Goal: Information Seeking & Learning: Learn about a topic

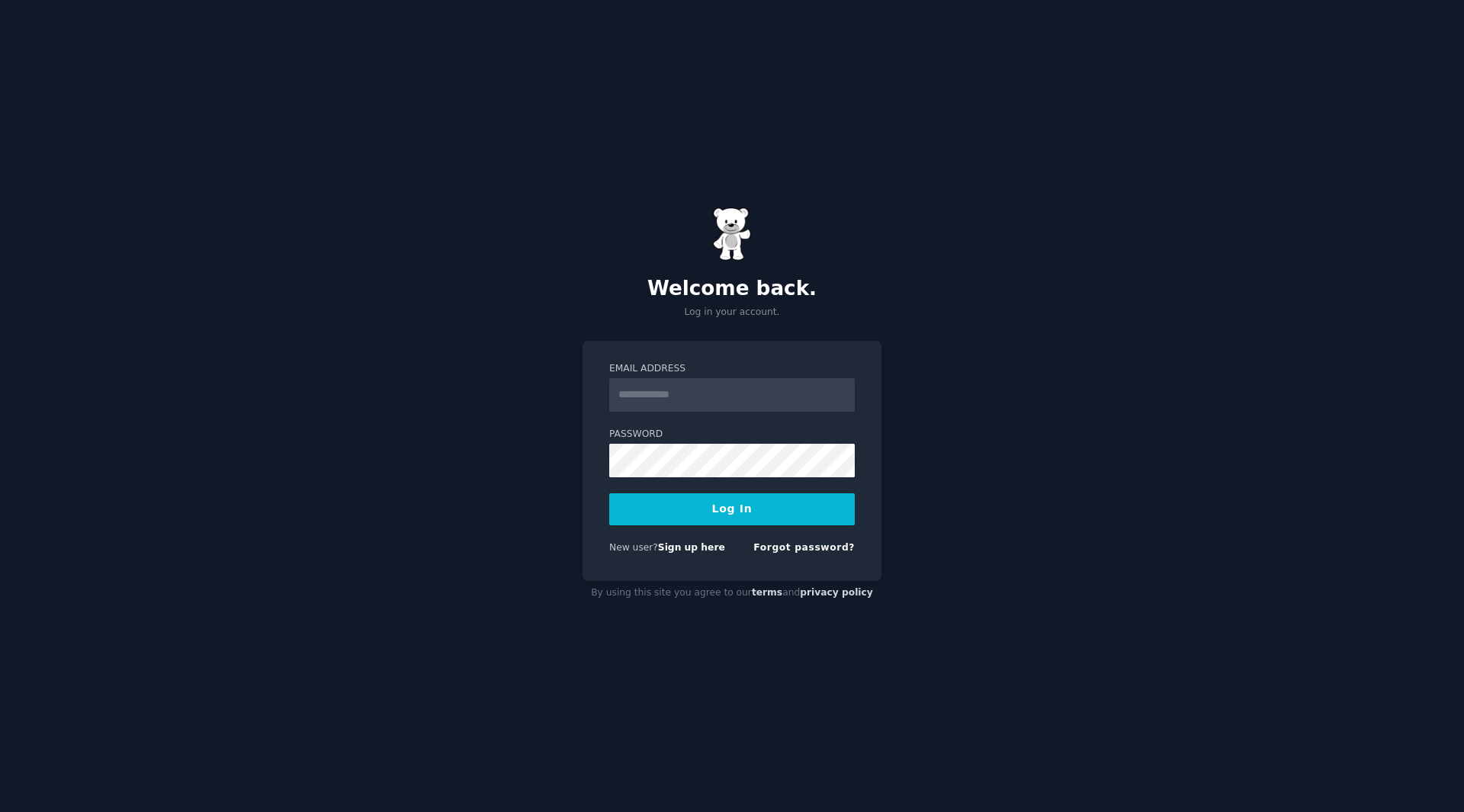
type input "**********"
click at [762, 519] on button "Log In" at bounding box center [732, 509] width 246 height 32
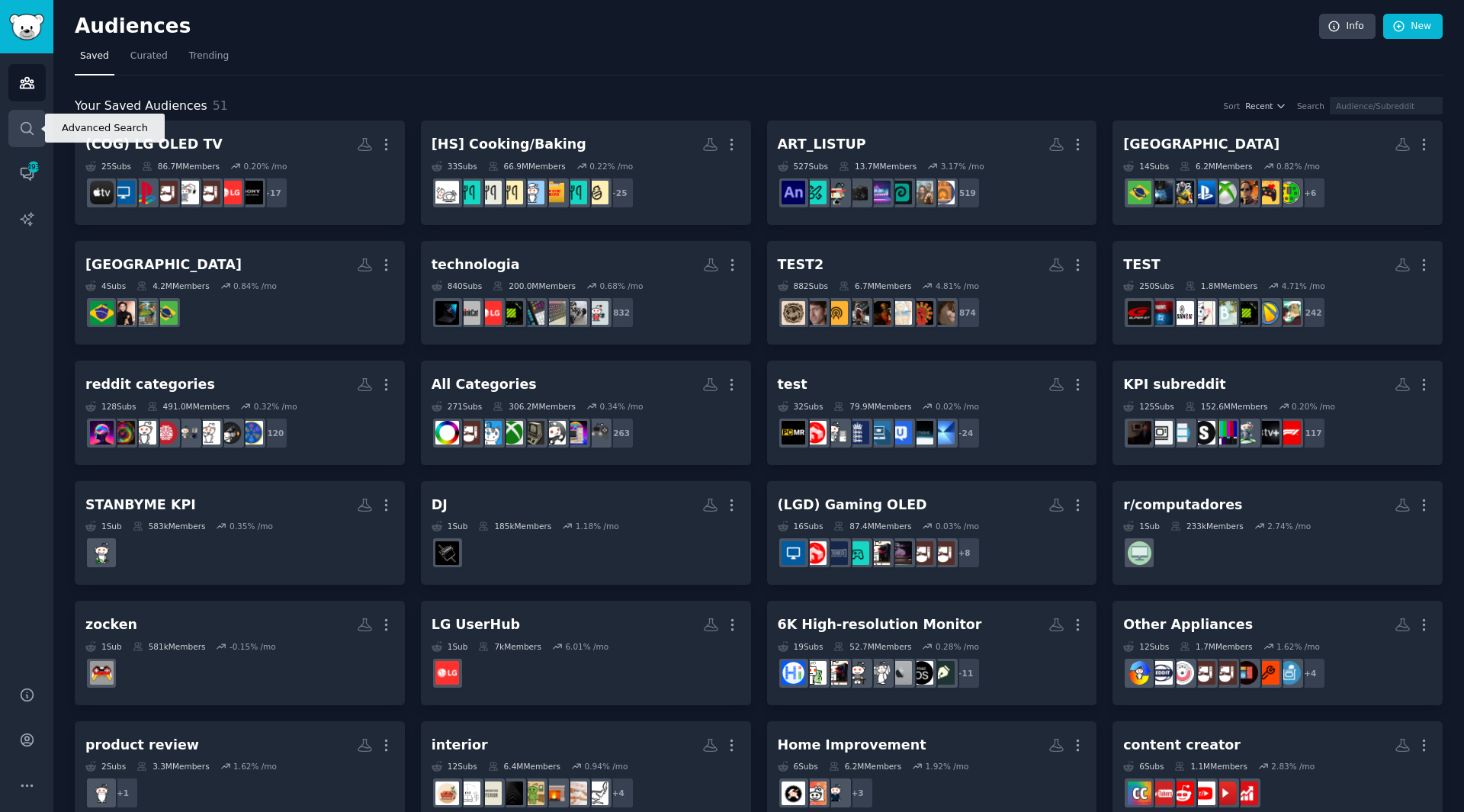
click at [23, 135] on icon "Sidebar" at bounding box center [27, 129] width 16 height 16
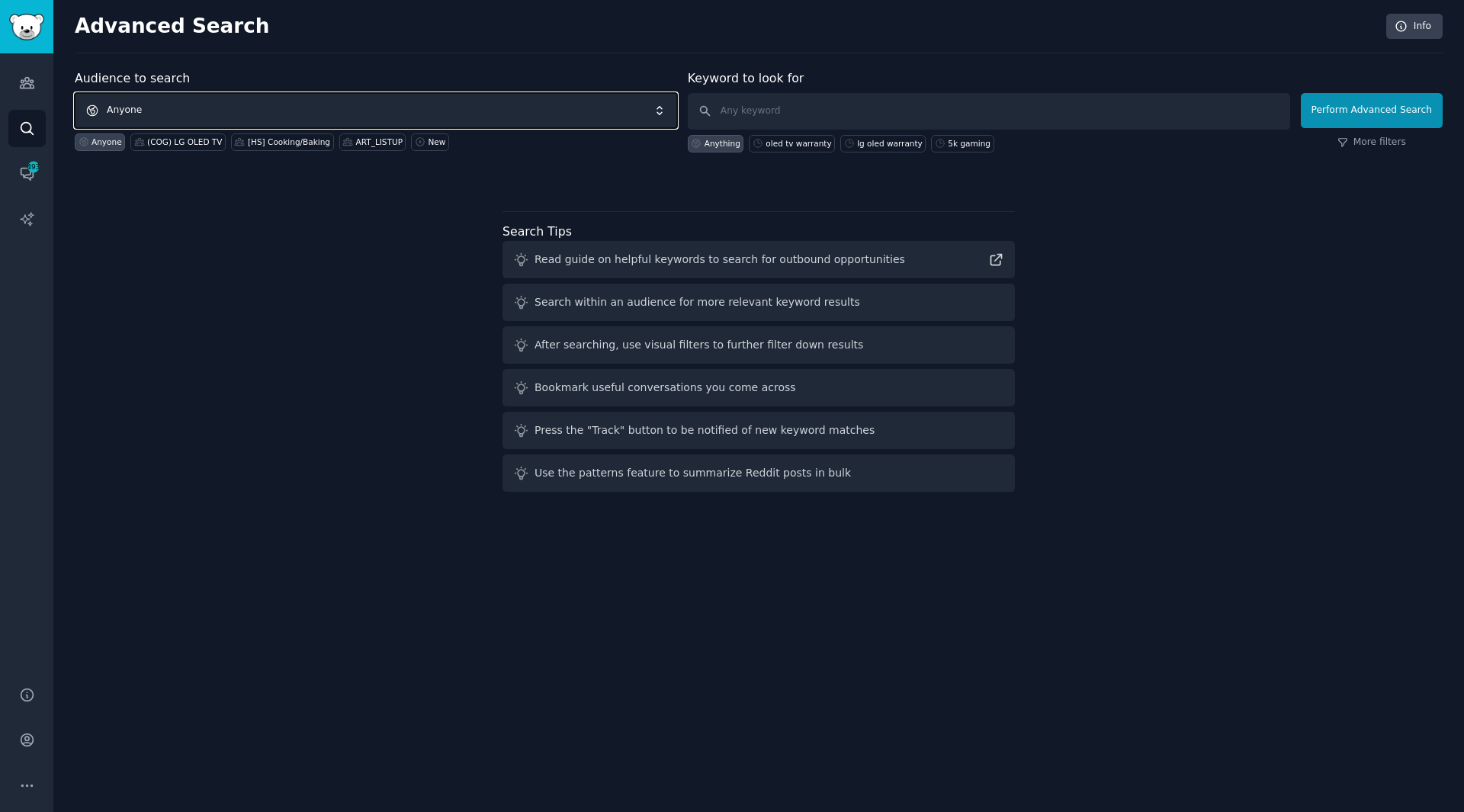
click at [176, 113] on span "Anyone" at bounding box center [375, 111] width 602 height 35
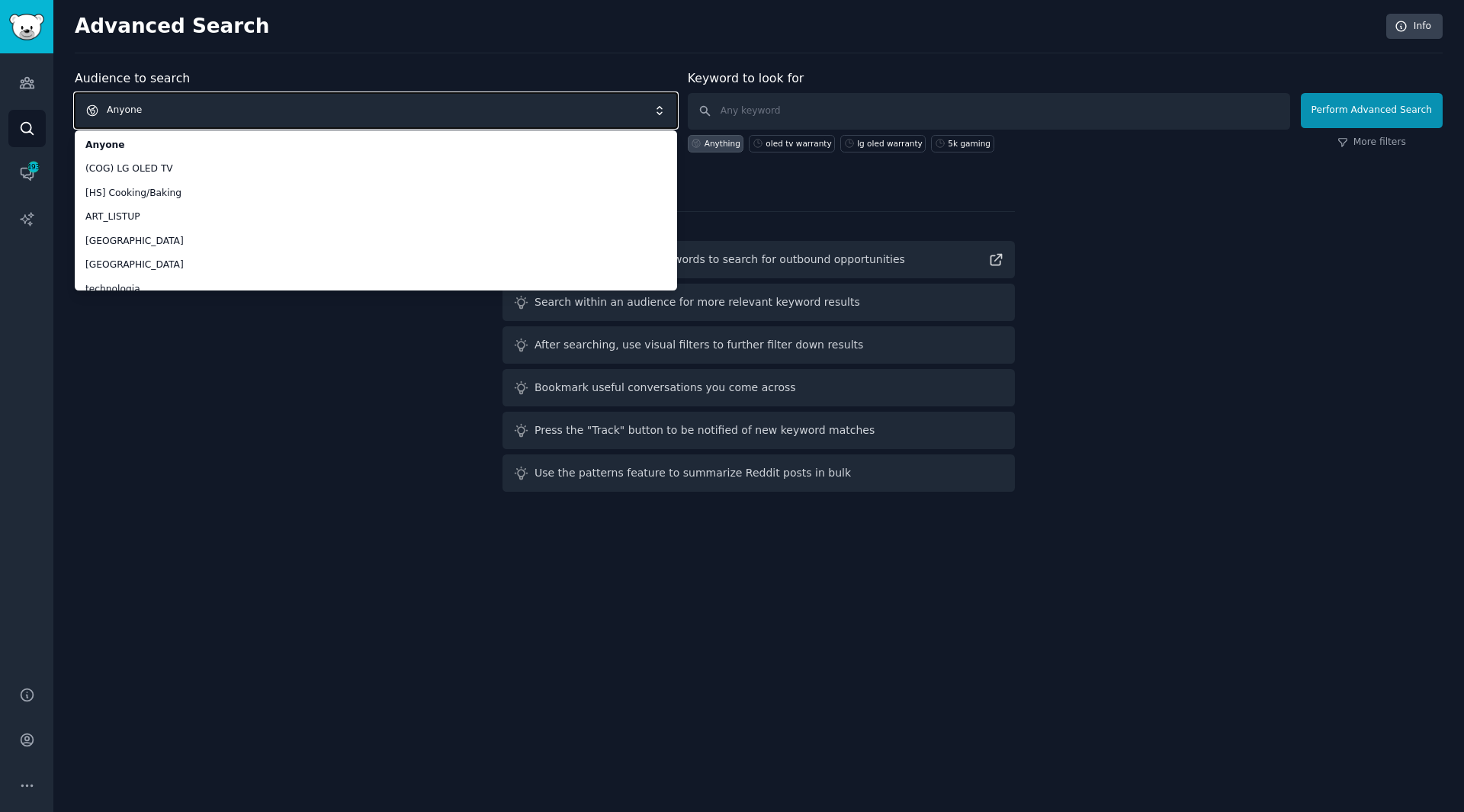
click at [248, 113] on span "Anyone" at bounding box center [375, 111] width 602 height 35
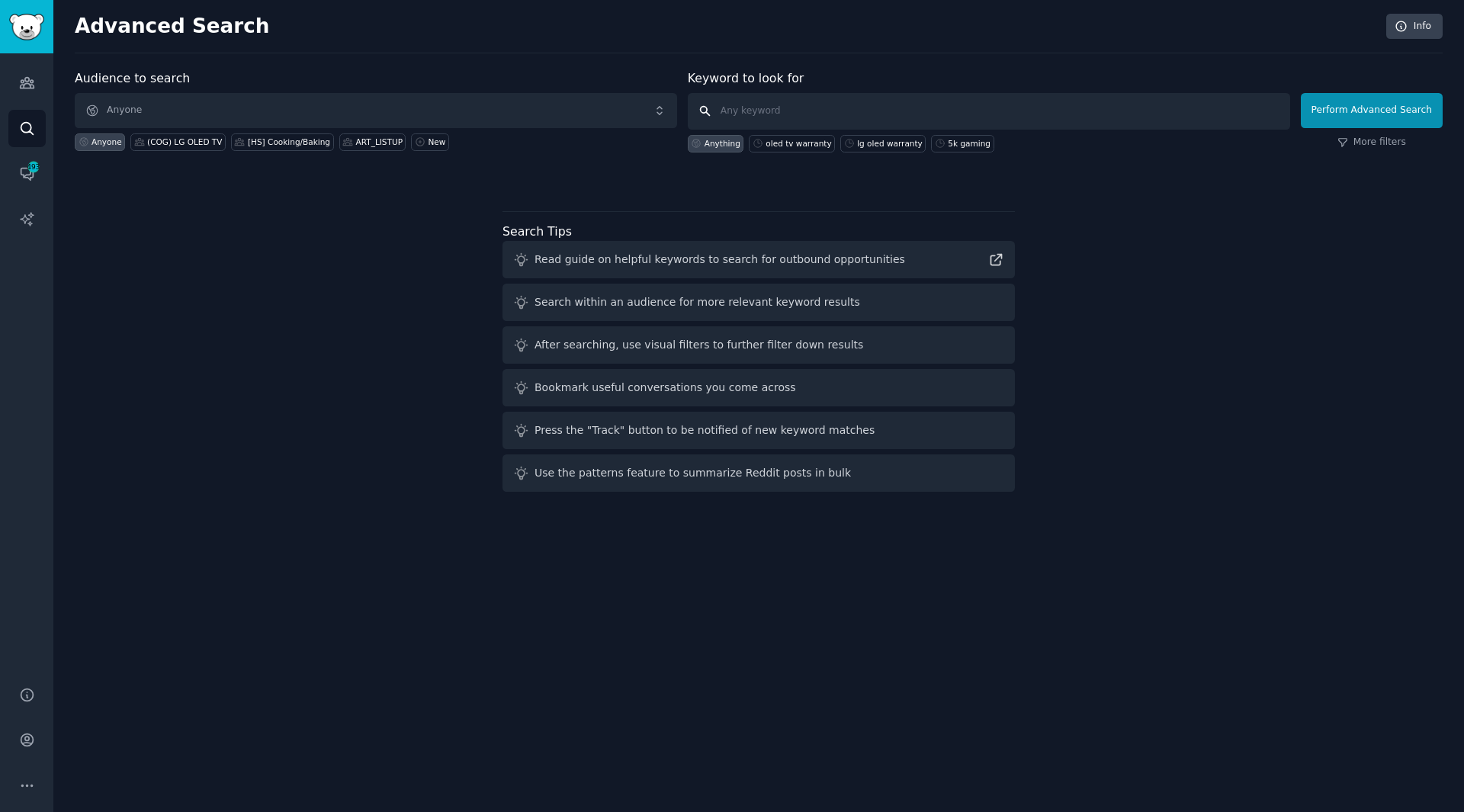
click at [849, 117] on input "text" at bounding box center [988, 111] width 602 height 36
type input "ㅣ"
type input "lg oled warranty"
click button "Perform Advanced Search" at bounding box center [1372, 111] width 142 height 35
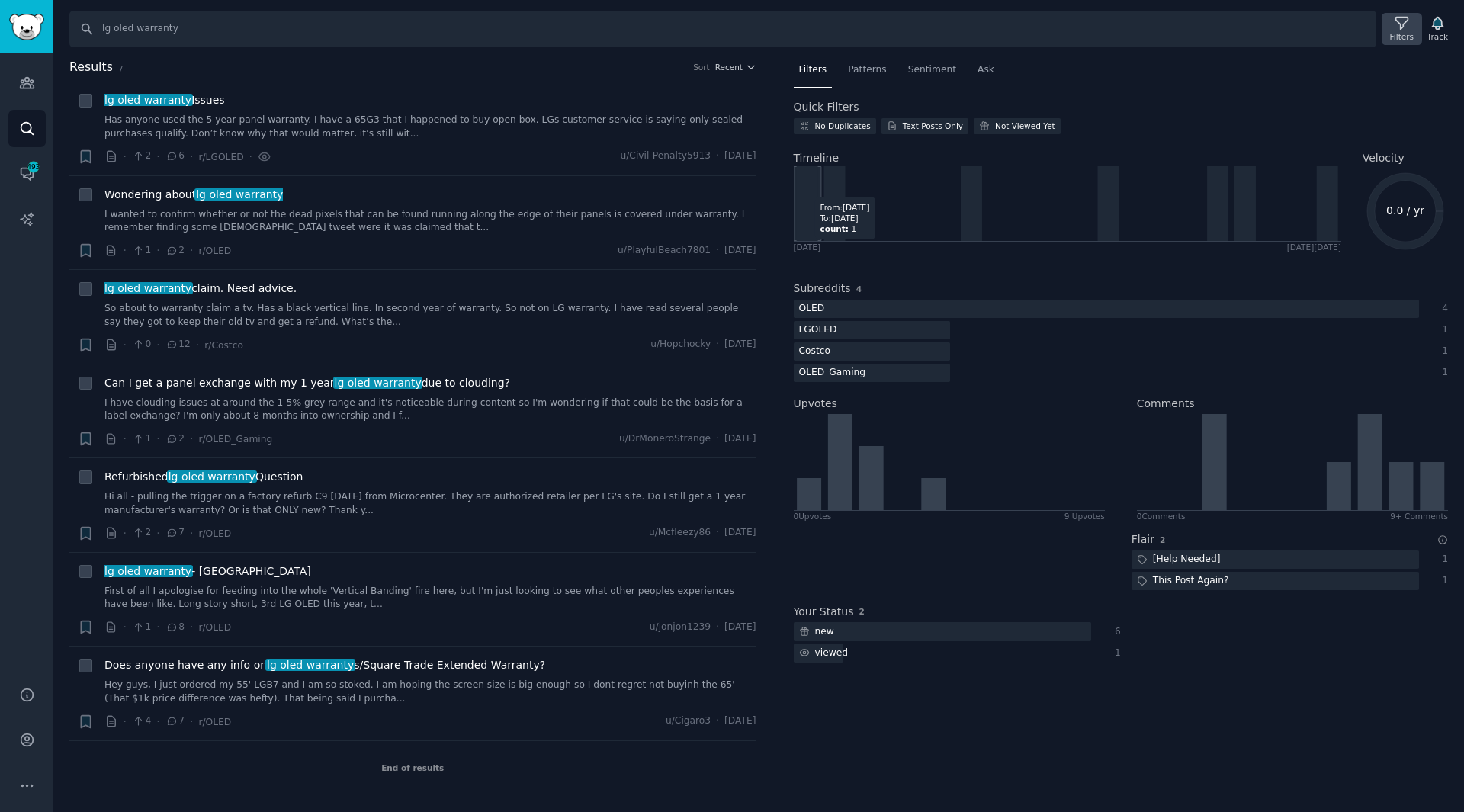
click at [1410, 21] on icon at bounding box center [1402, 23] width 16 height 16
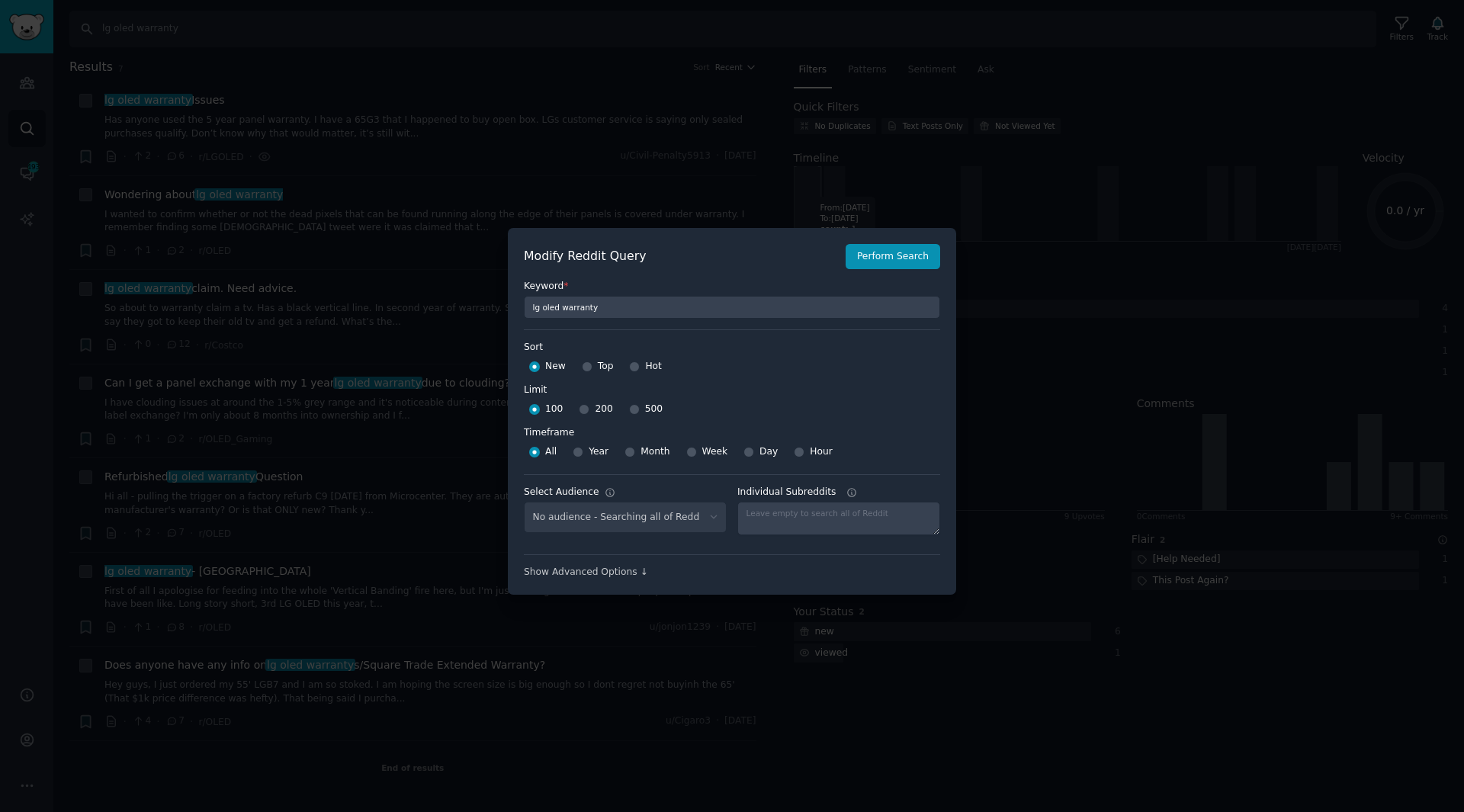
click at [634, 405] on div "500" at bounding box center [646, 410] width 34 height 25
click at [629, 405] on input "500" at bounding box center [634, 410] width 11 height 11
radio input "true"
click at [891, 254] on button "Perform Search" at bounding box center [892, 256] width 95 height 26
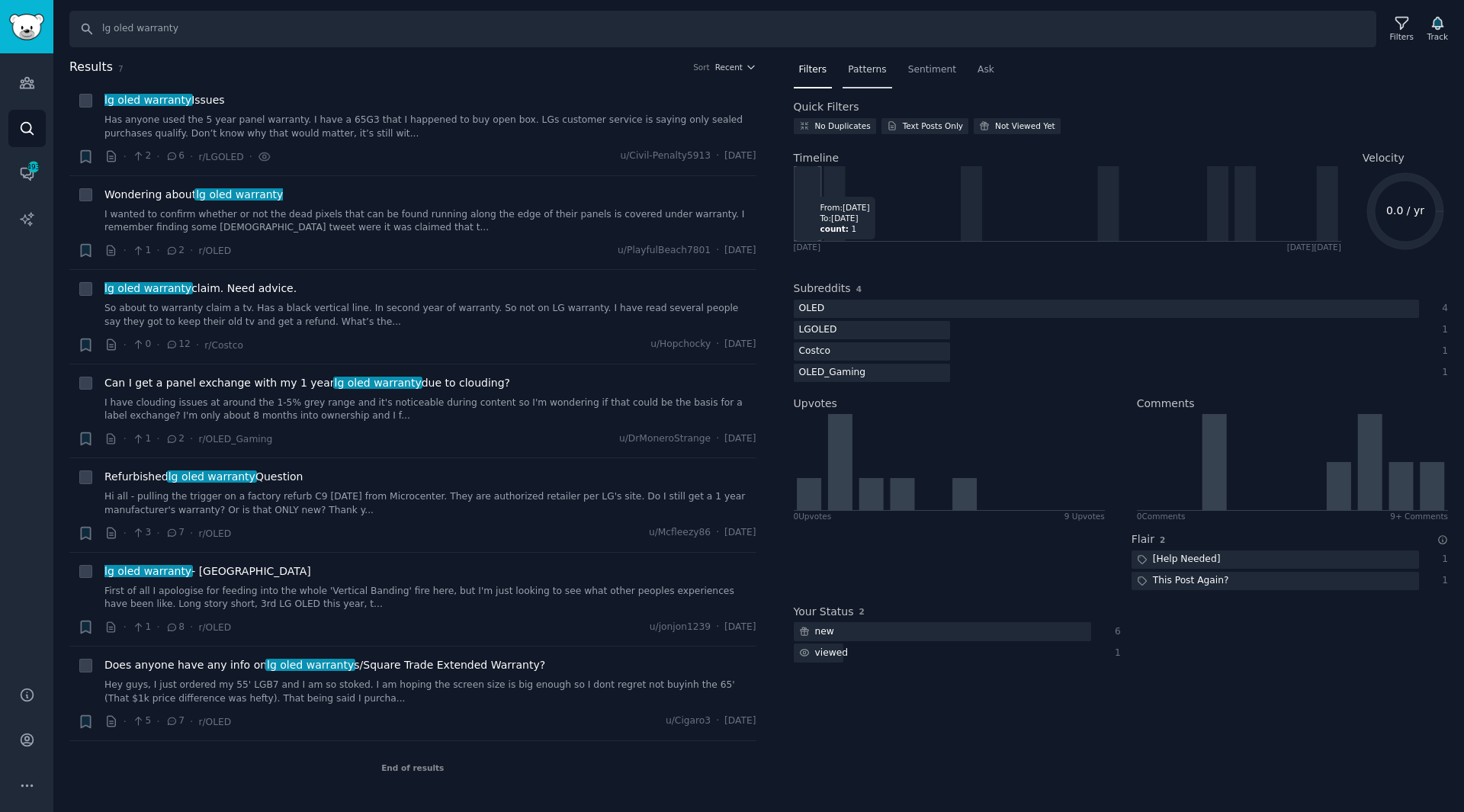
click at [855, 74] on span "Patterns" at bounding box center [866, 69] width 38 height 13
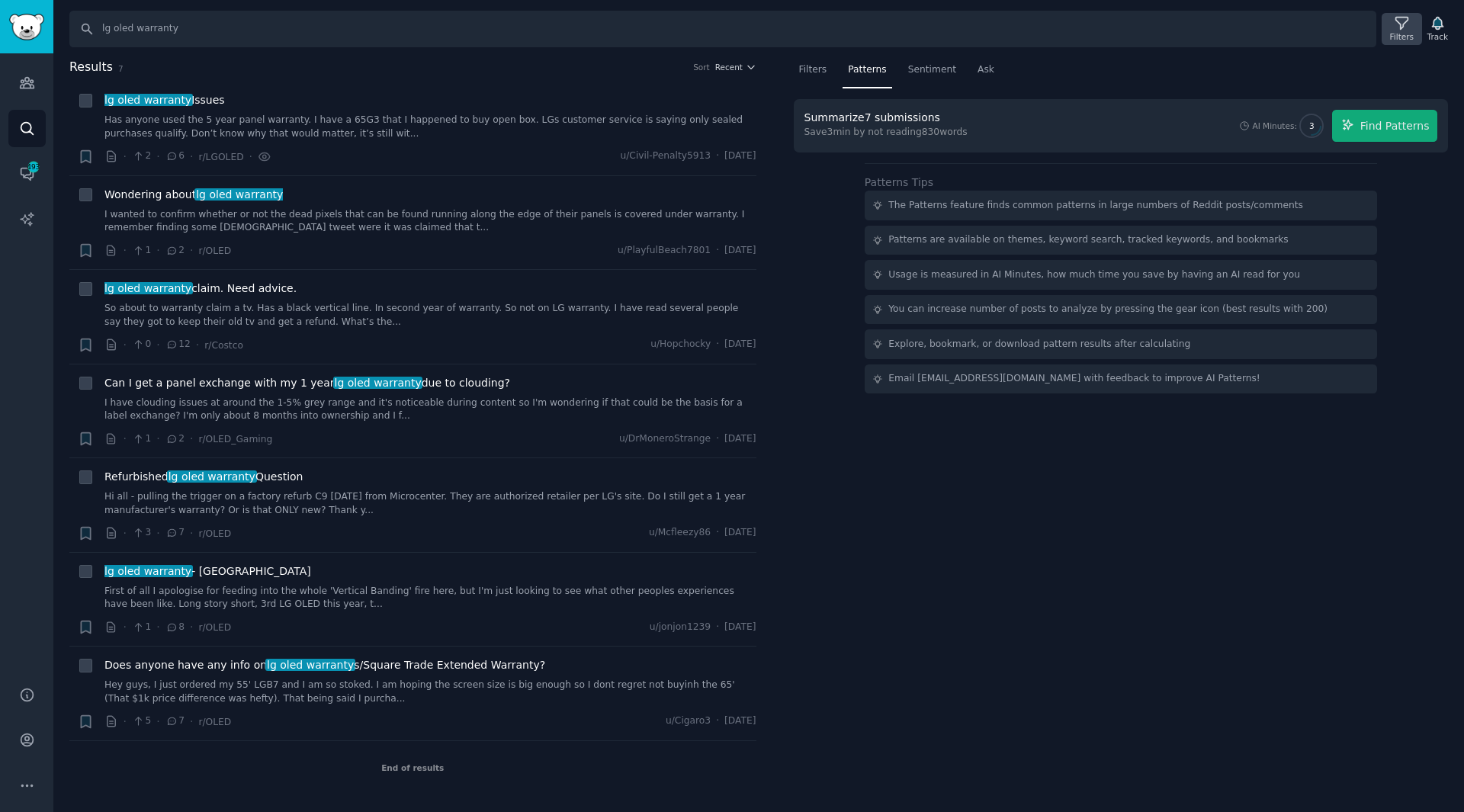
click at [1401, 36] on div "Filters" at bounding box center [1401, 36] width 24 height 11
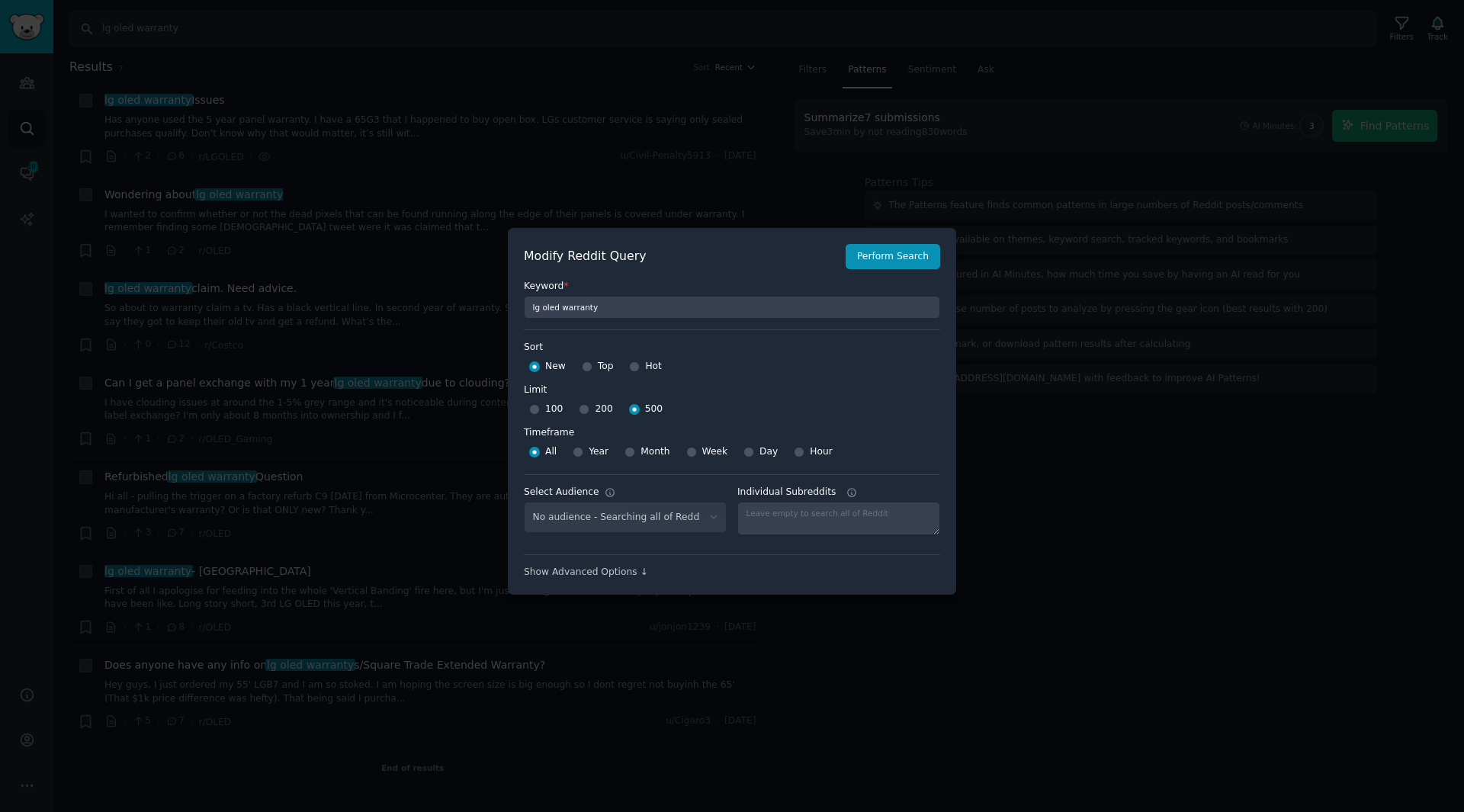
click at [1043, 196] on div at bounding box center [732, 406] width 1464 height 812
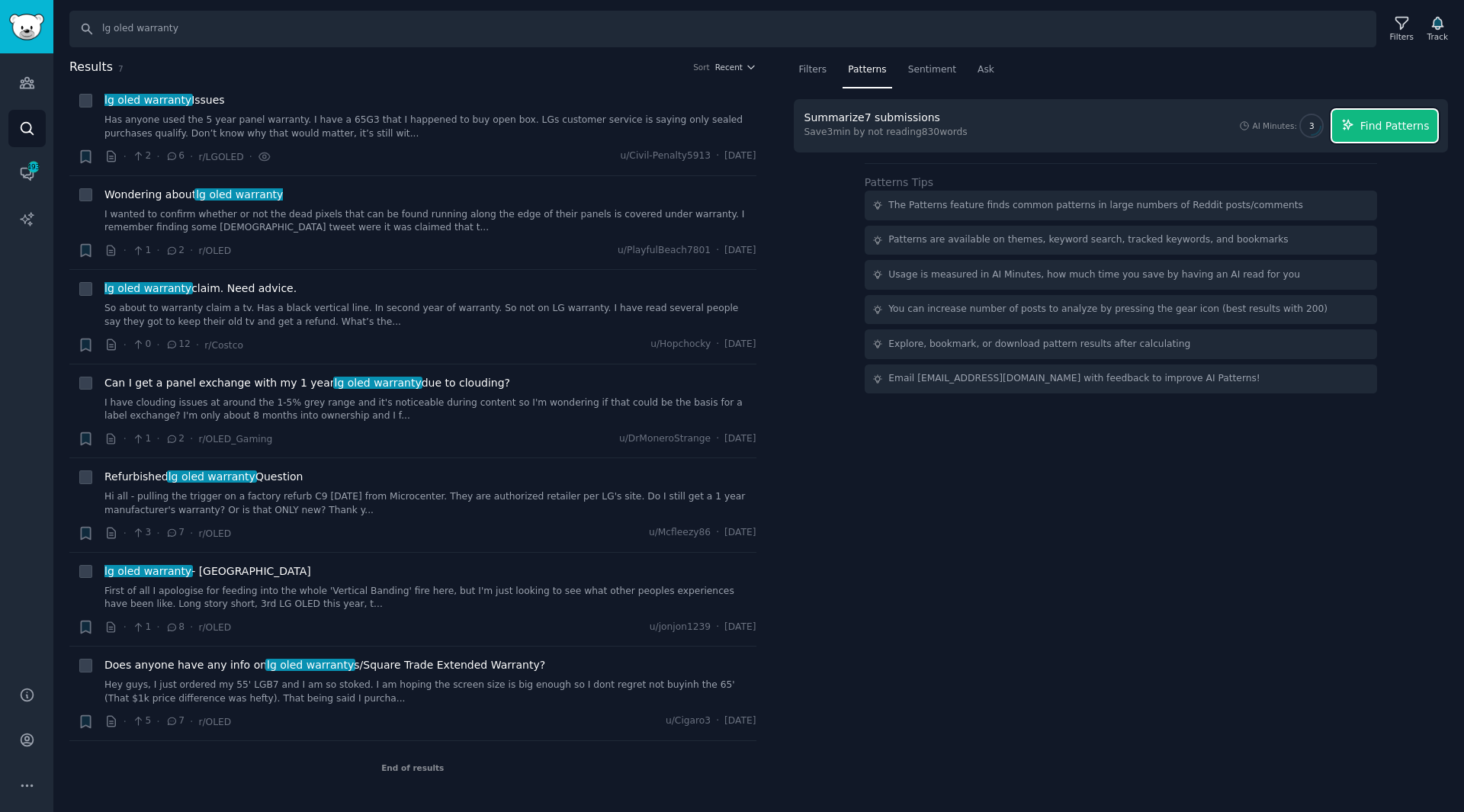
click at [1384, 128] on span "Find Patterns" at bounding box center [1395, 126] width 69 height 16
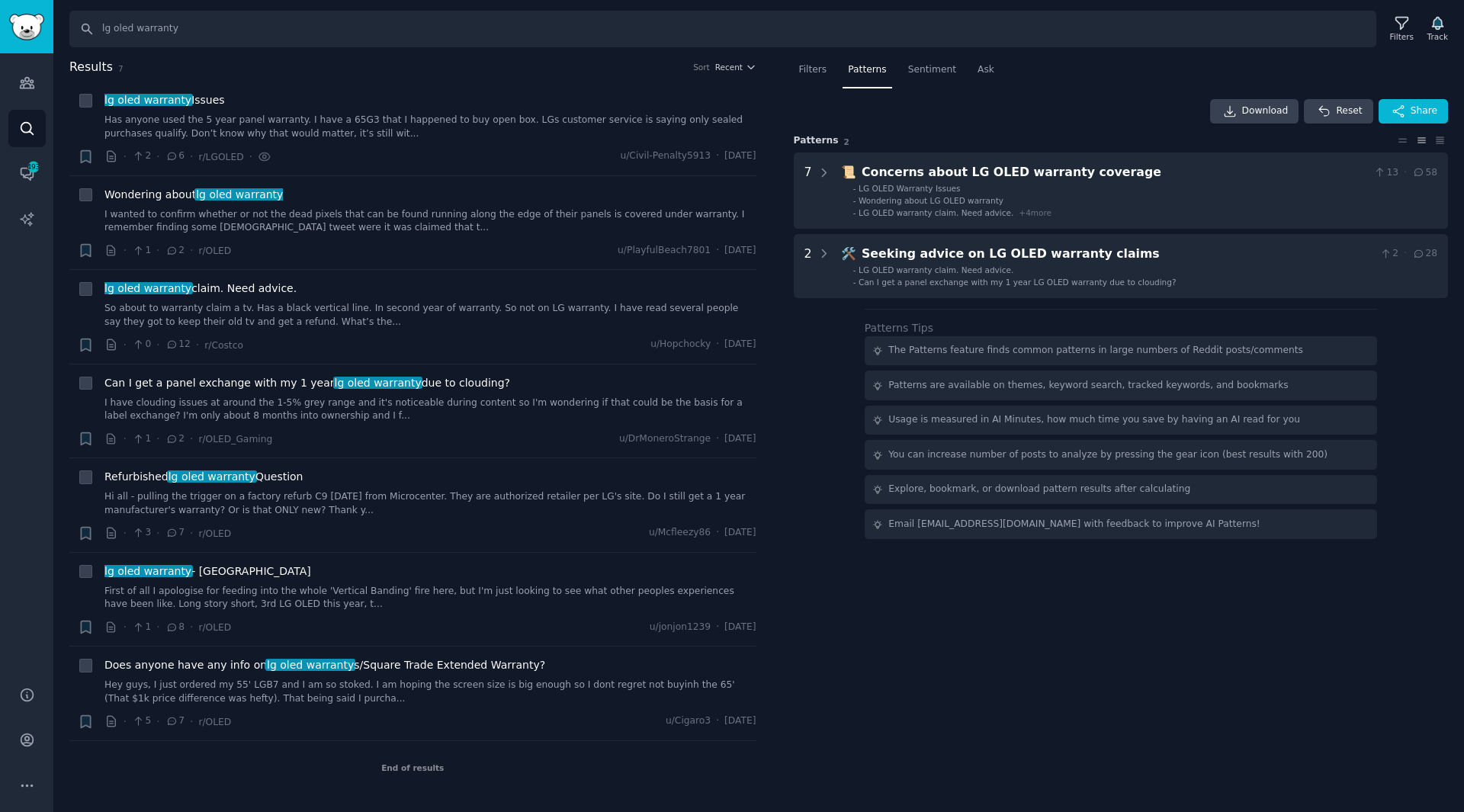
click at [1200, 113] on div "Download Reset Share" at bounding box center [1121, 112] width 654 height 25
click at [1166, 105] on div "Download Reset Share" at bounding box center [1121, 112] width 654 height 25
click at [1065, 64] on nav "Filters Patterns Sentiment Ask" at bounding box center [1121, 73] width 654 height 31
click at [1269, 117] on span "Download" at bounding box center [1264, 111] width 46 height 13
click at [1096, 110] on div "Download Reset Share" at bounding box center [1121, 112] width 654 height 25
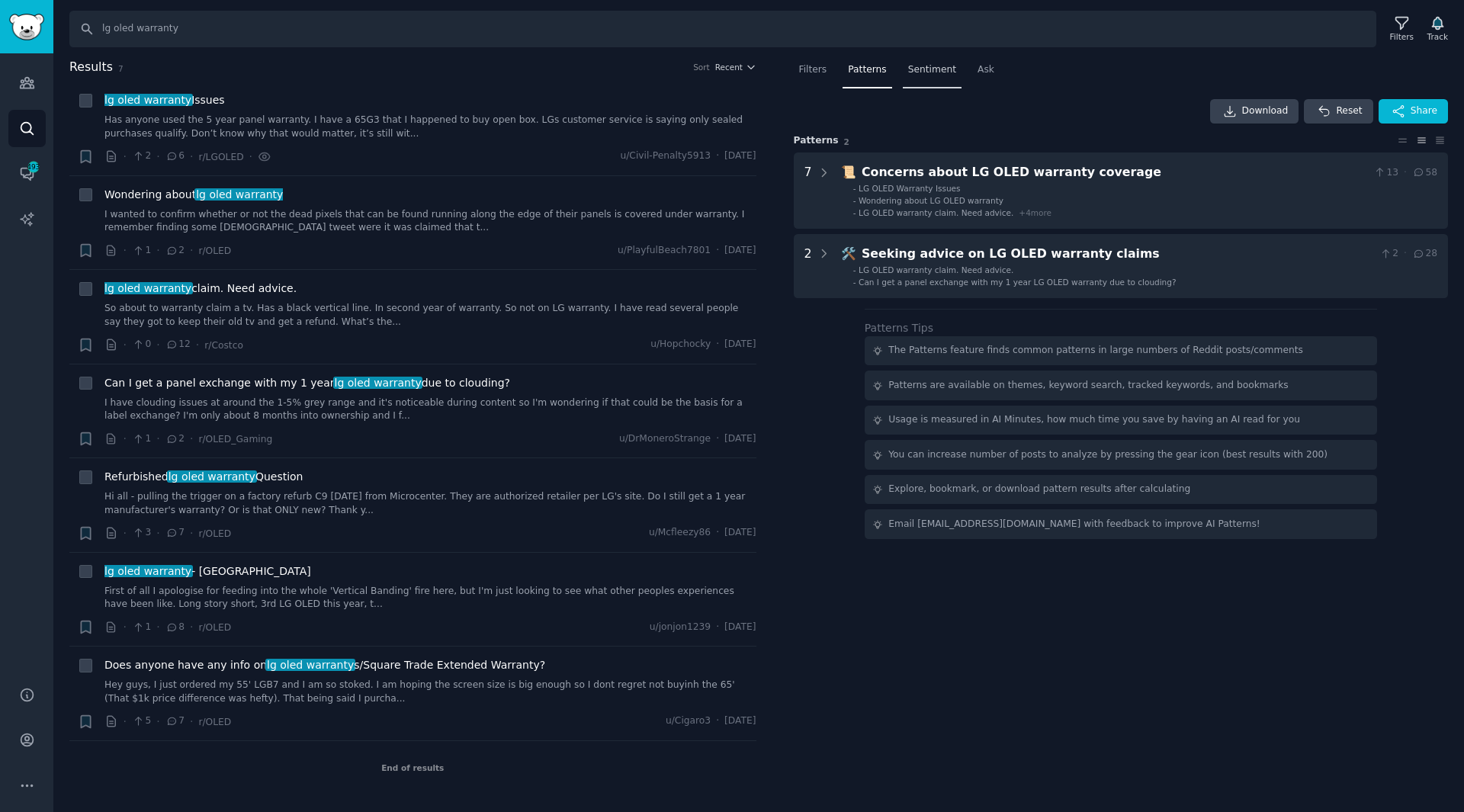
click at [931, 75] on span "Sentiment" at bounding box center [932, 69] width 48 height 13
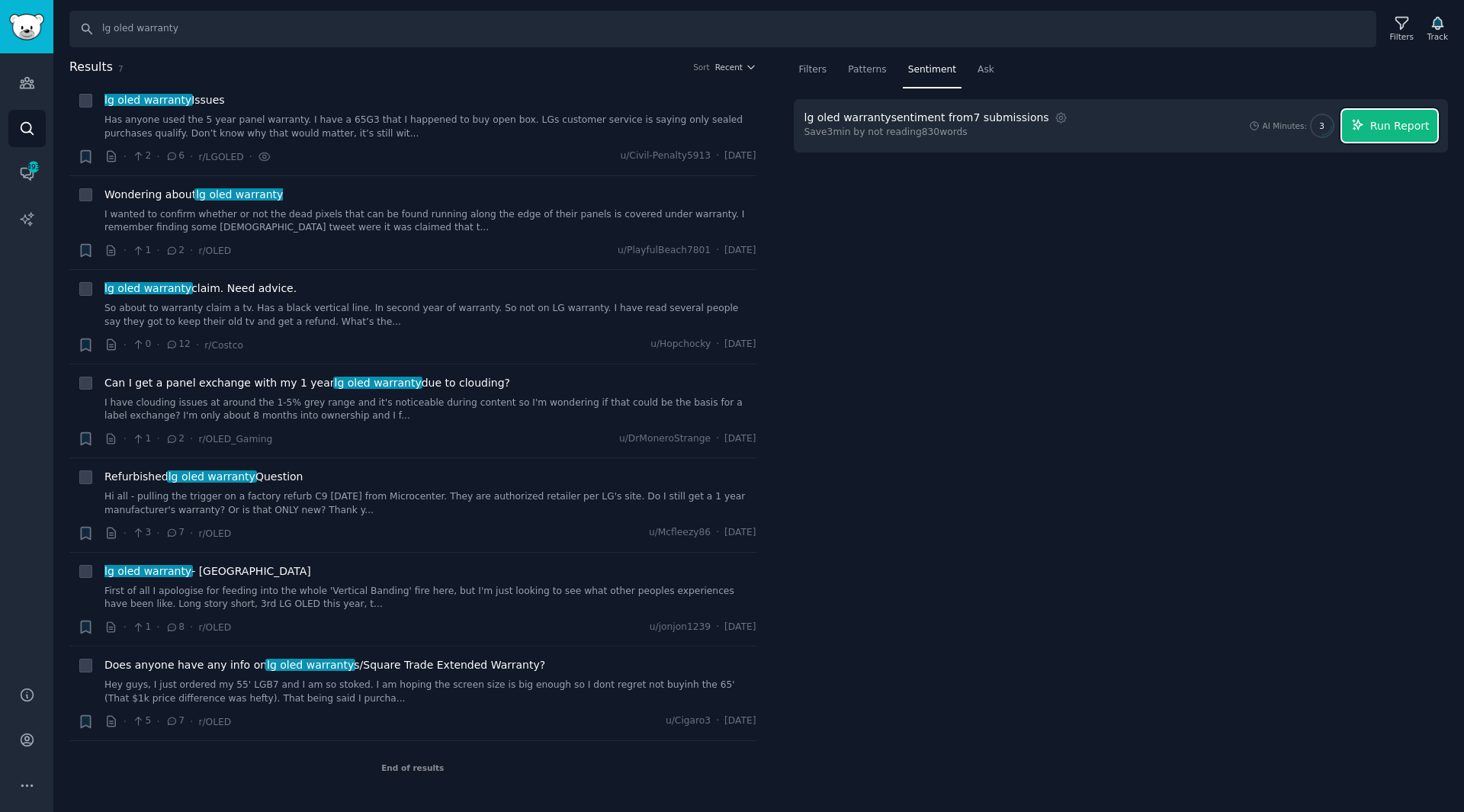
click at [1380, 129] on span "Run Report" at bounding box center [1399, 126] width 59 height 16
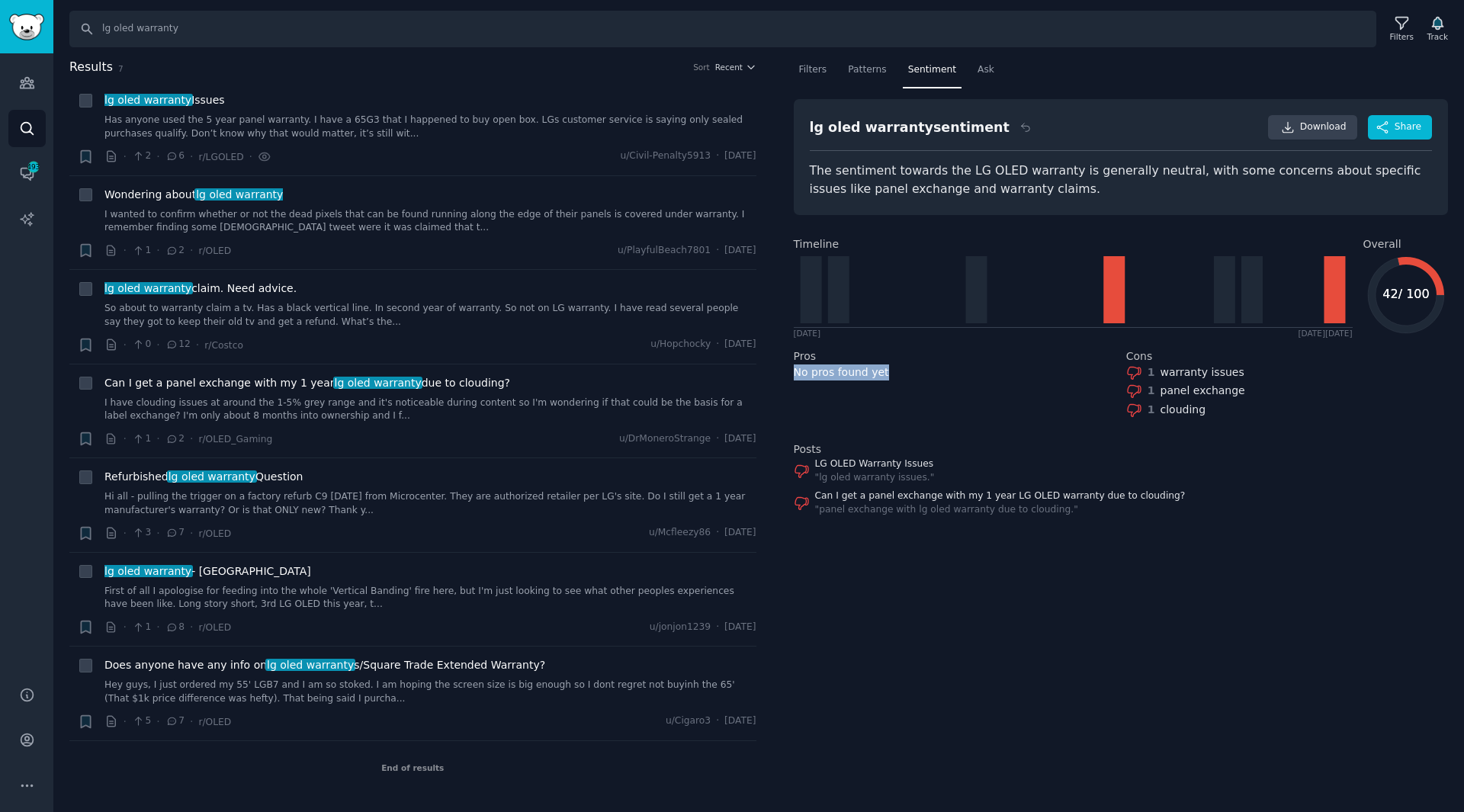
drag, startPoint x: 796, startPoint y: 372, endPoint x: 899, endPoint y: 378, distance: 103.2
click at [899, 378] on div "No pros found yet" at bounding box center [954, 372] width 322 height 16
click at [1317, 125] on span "Download" at bounding box center [1323, 127] width 46 height 13
click at [1043, 404] on div "lg oled warranty issues. Pros No pros found yet" at bounding box center [954, 379] width 322 height 83
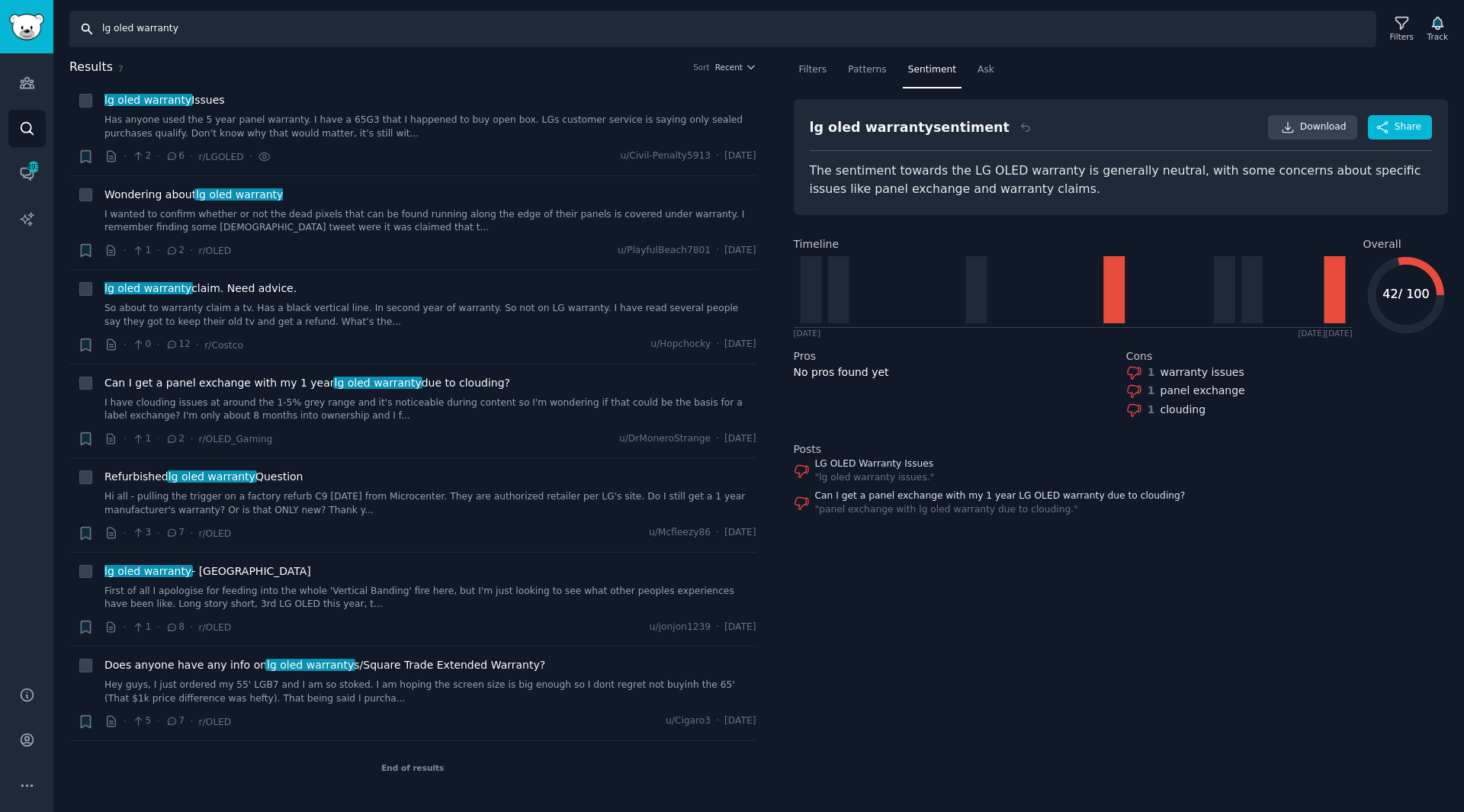
click at [133, 35] on input "lg oled warranty" at bounding box center [723, 28] width 1307 height 36
type input "oled tv warranty"
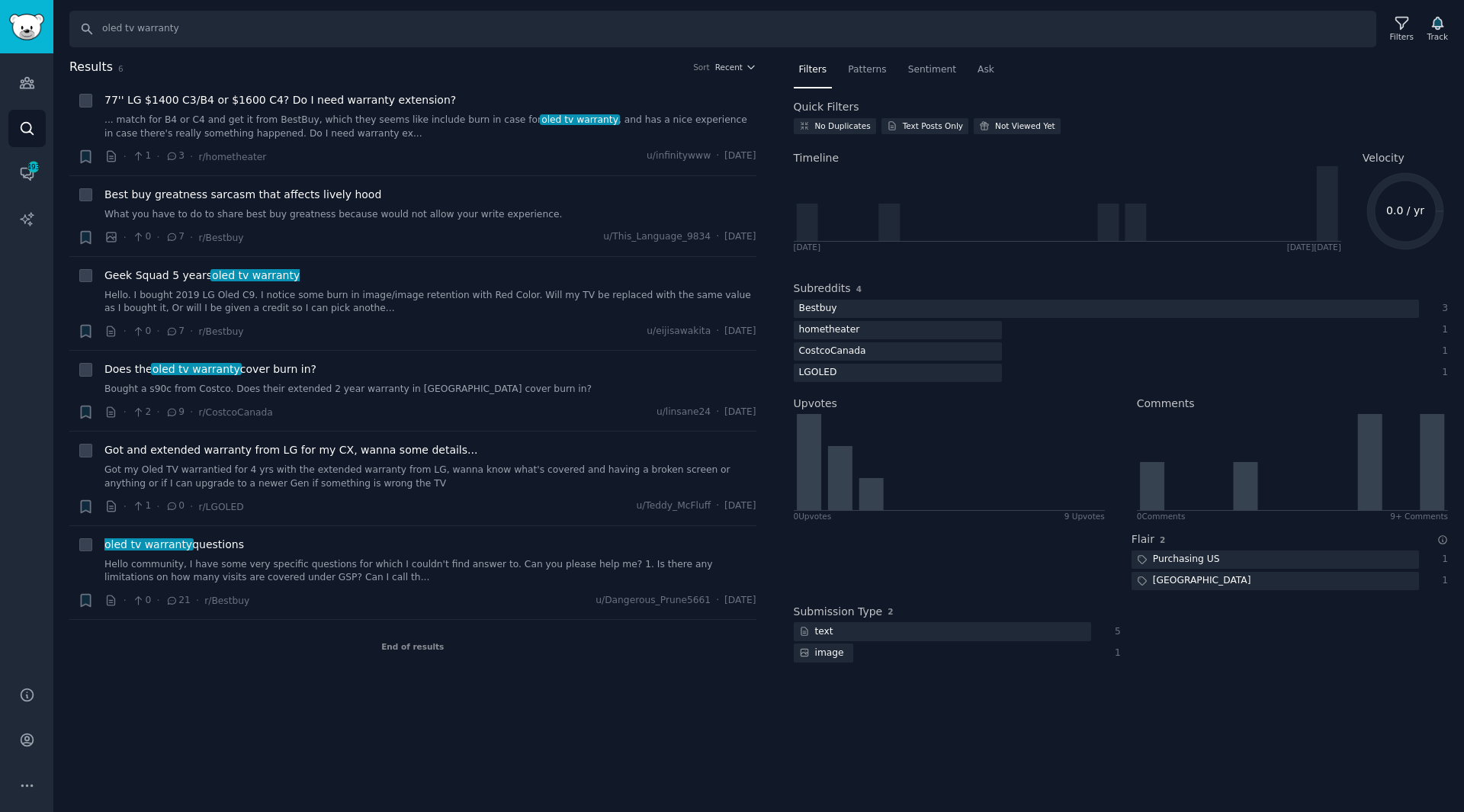
click at [1195, 109] on div "Quick Filters" at bounding box center [1121, 107] width 654 height 16
click at [880, 88] on div "Patterns" at bounding box center [866, 73] width 49 height 31
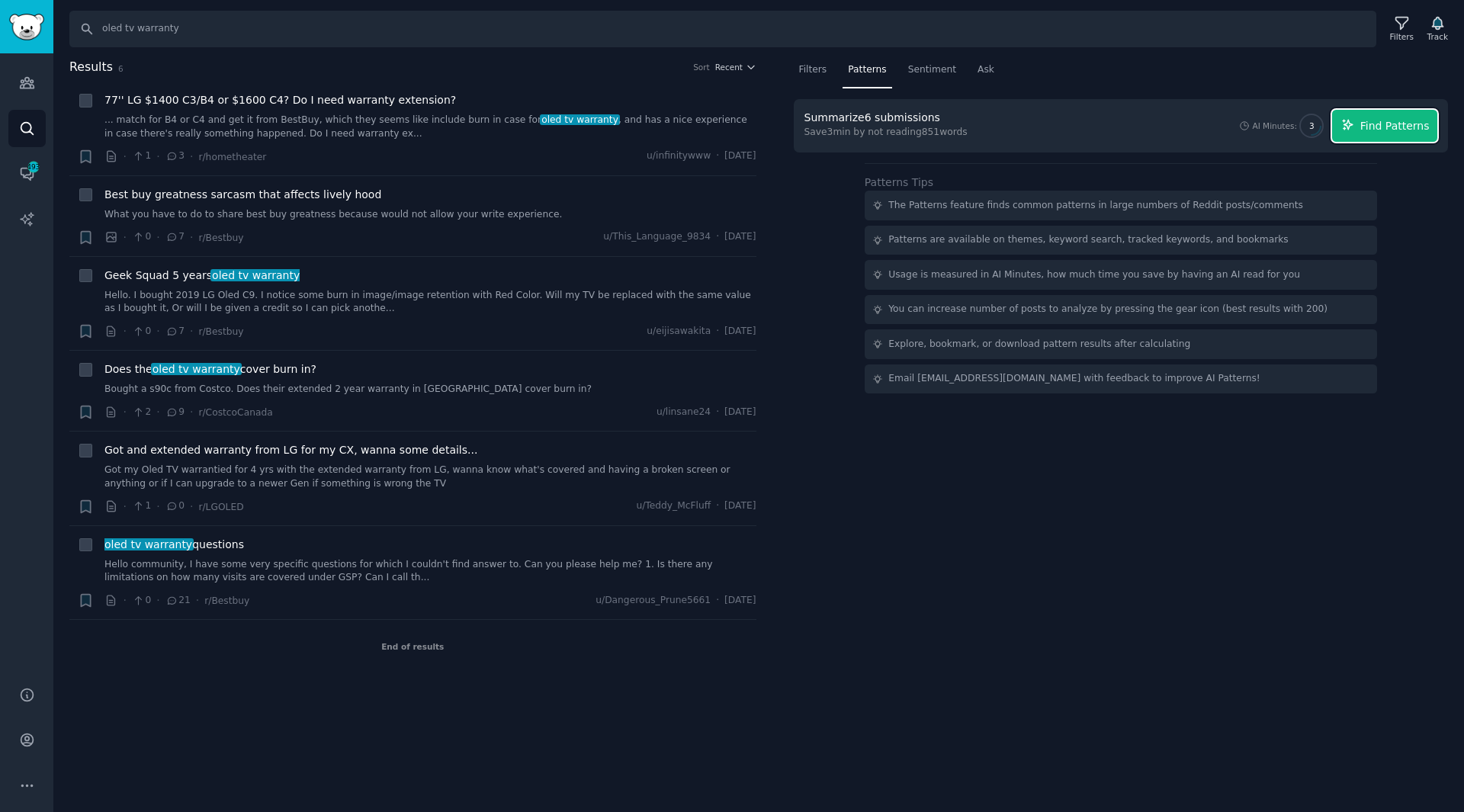
click at [1384, 127] on span "Find Patterns" at bounding box center [1395, 126] width 69 height 16
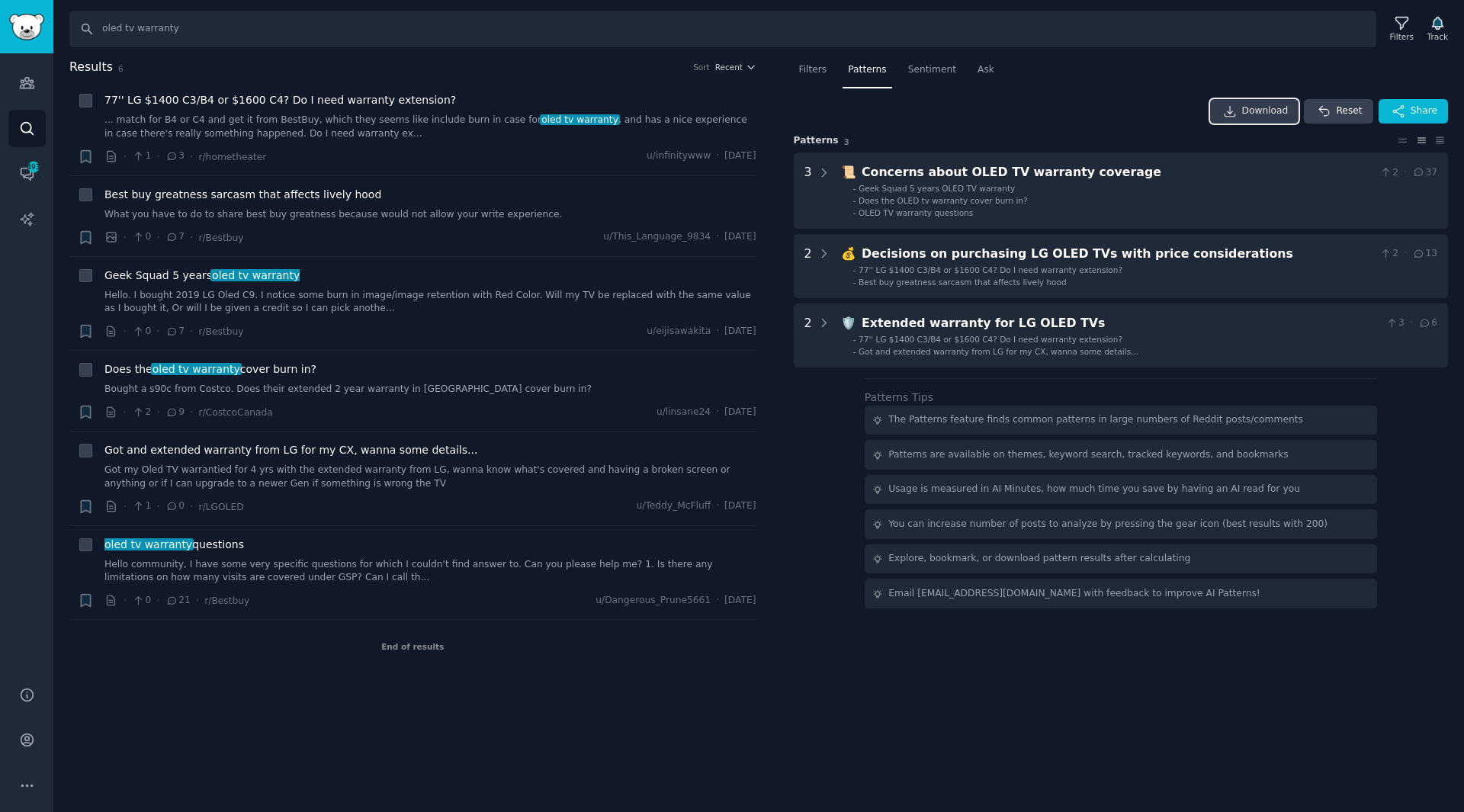
click at [1276, 117] on span "Download" at bounding box center [1264, 111] width 46 height 13
click at [911, 78] on div "Sentiment" at bounding box center [932, 73] width 59 height 31
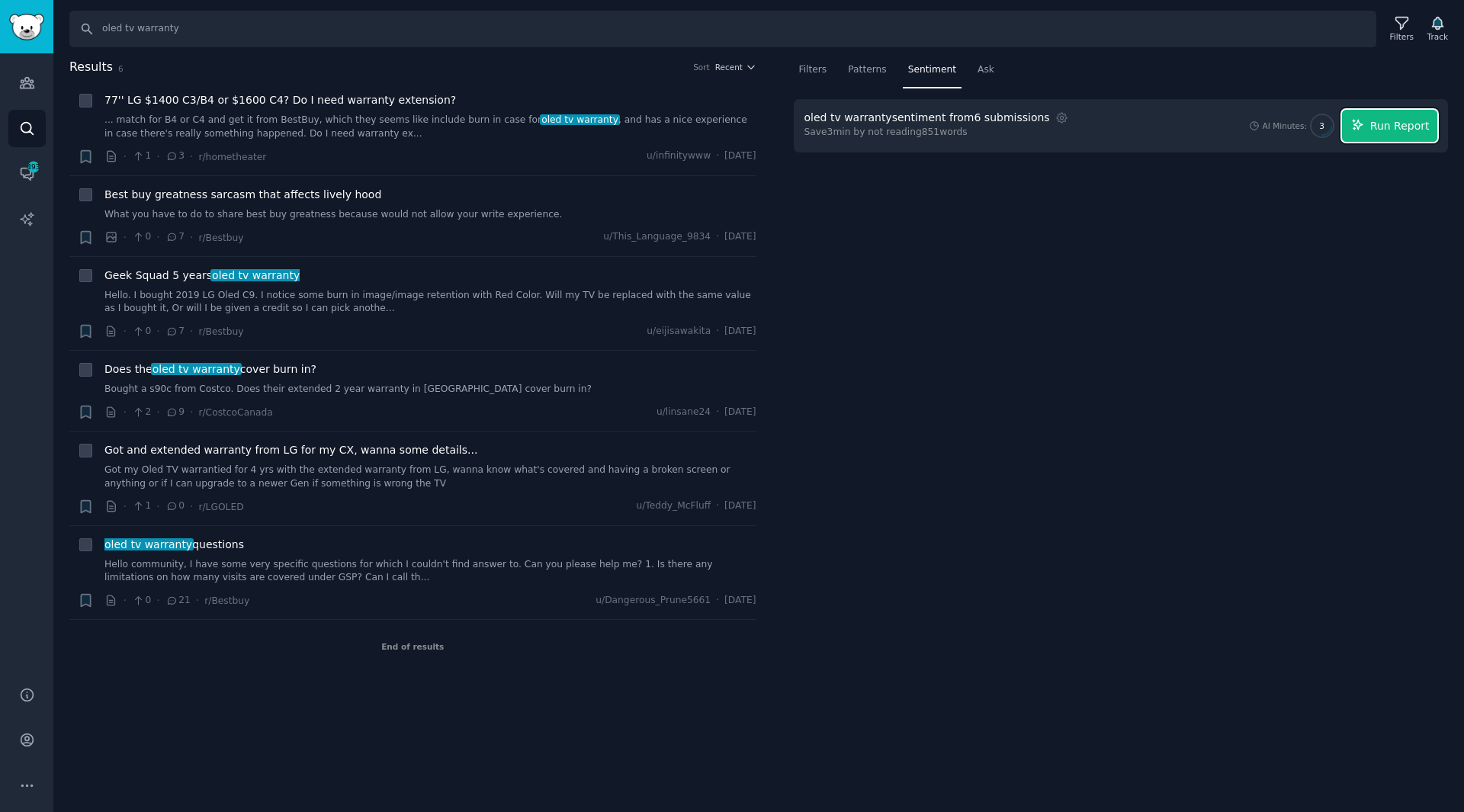
click at [1405, 130] on span "Run Report" at bounding box center [1399, 126] width 59 height 16
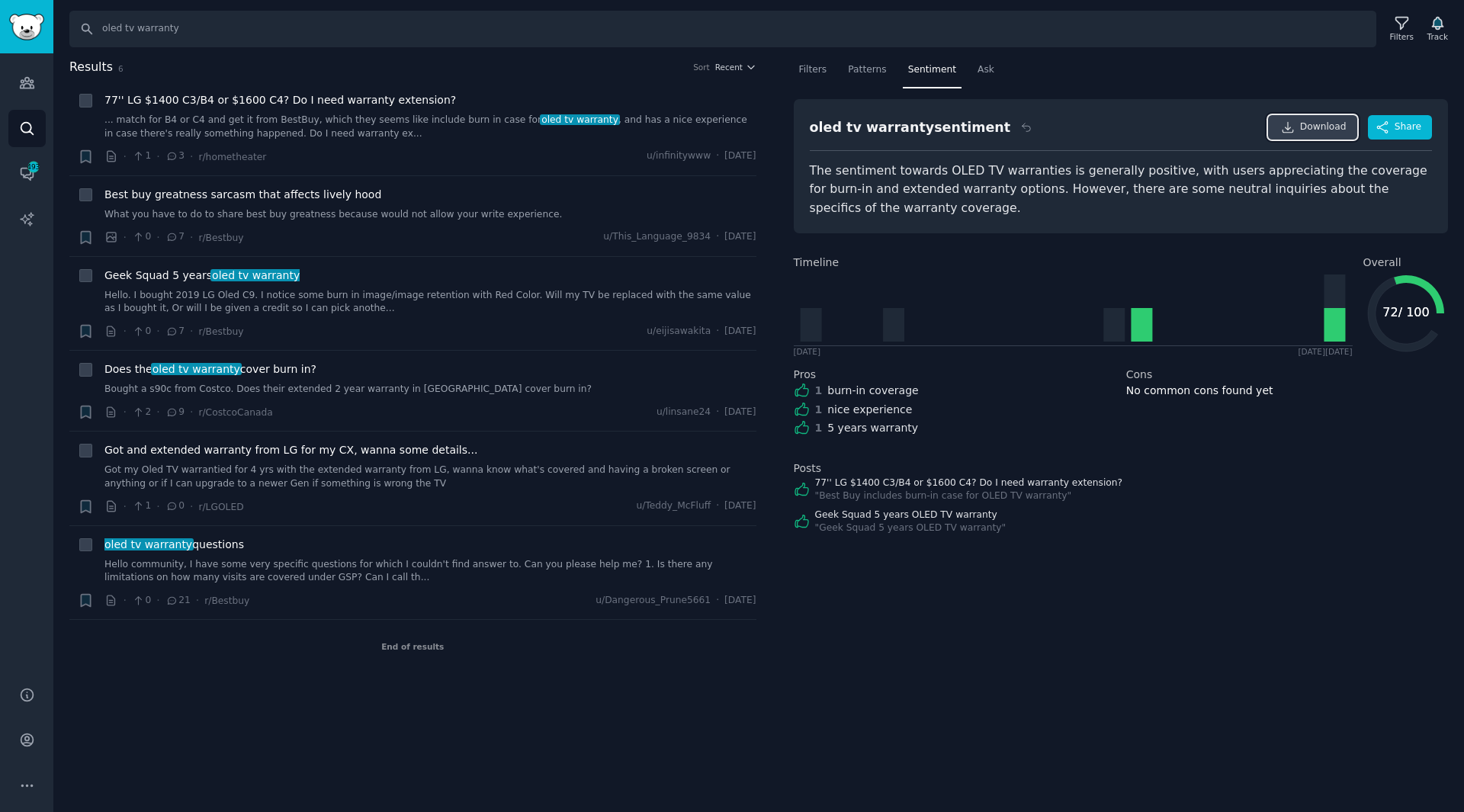
click at [1308, 133] on span "Download" at bounding box center [1323, 127] width 46 height 13
click at [421, 399] on div "Does the oled tv warranty cover burn in? Bought a s90c from Costco. Does their …" at bounding box center [430, 390] width 652 height 59
click at [421, 394] on link "Bought a s90c from Costco. Does their extended 2 year warranty in [GEOGRAPHIC_D…" at bounding box center [430, 389] width 652 height 13
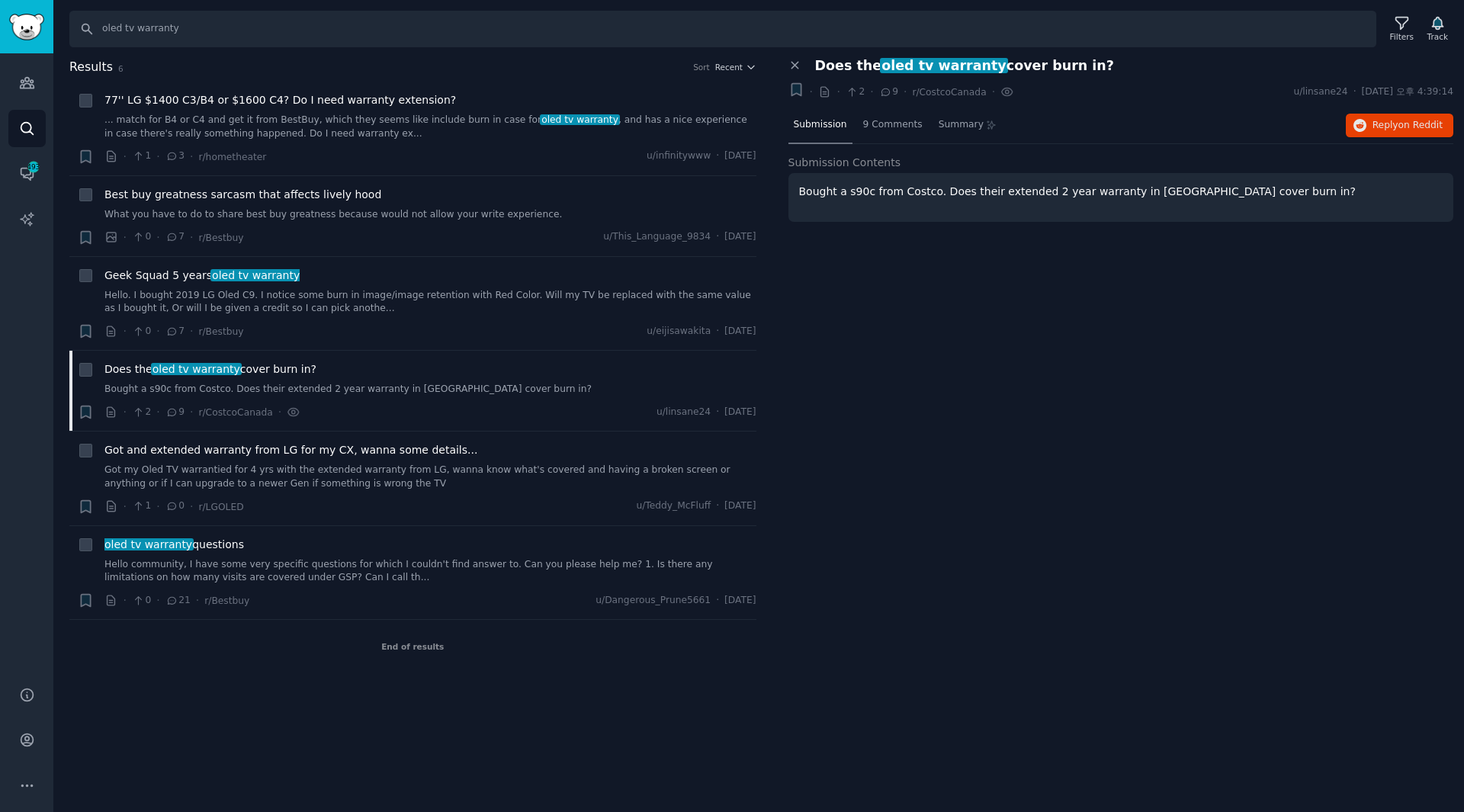
click at [1100, 193] on p "Bought a s90c from Costco. Does their extended 2 year warranty in [GEOGRAPHIC_D…" at bounding box center [1121, 191] width 644 height 16
click at [1050, 68] on span "Does the oled tv warranty cover burn in?" at bounding box center [964, 66] width 299 height 16
click at [1388, 122] on span "Reply on Reddit" at bounding box center [1406, 125] width 70 height 13
click at [979, 315] on div "Close panel Does the oled tv warranty cover burn in? + · · 2 · 9 · r/CostcoCana…" at bounding box center [1121, 365] width 687 height 616
click at [1417, 38] on div "Filters" at bounding box center [1401, 29] width 40 height 32
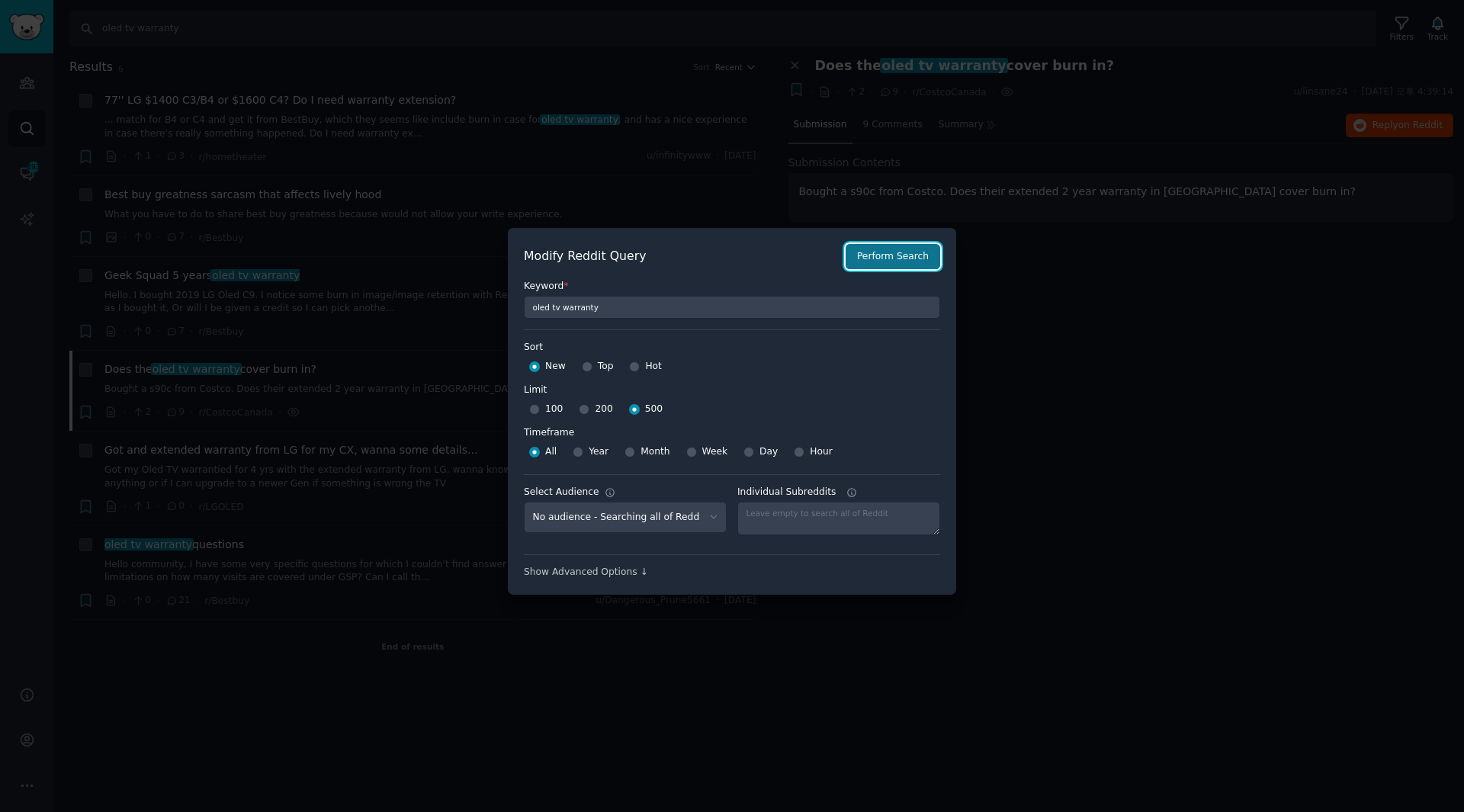
click at [907, 249] on button "Perform Search" at bounding box center [892, 256] width 95 height 26
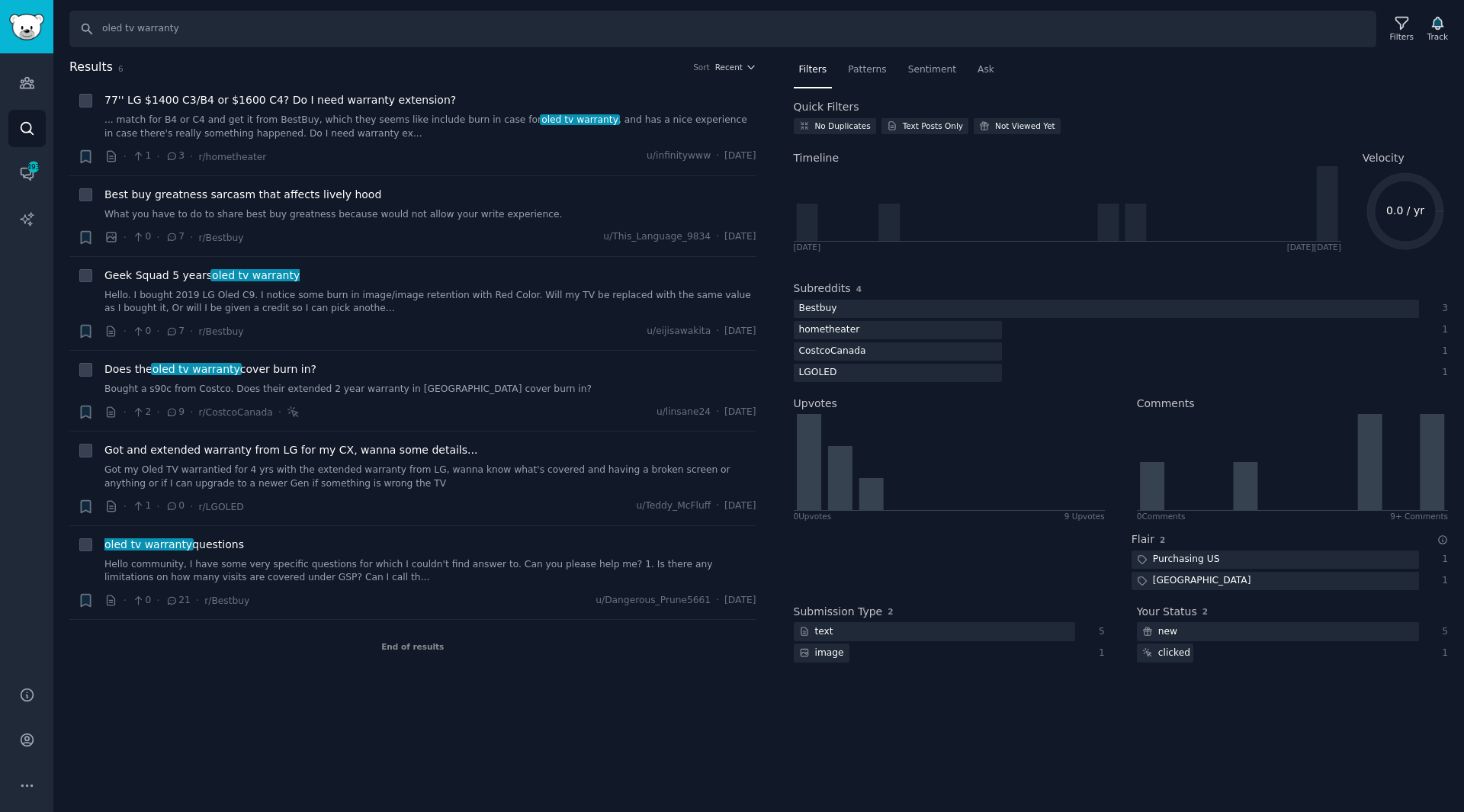
click at [418, 638] on div "End of results" at bounding box center [412, 646] width 687 height 53
click at [420, 652] on div "End of results" at bounding box center [412, 646] width 687 height 53
